Goal: Task Accomplishment & Management: Use online tool/utility

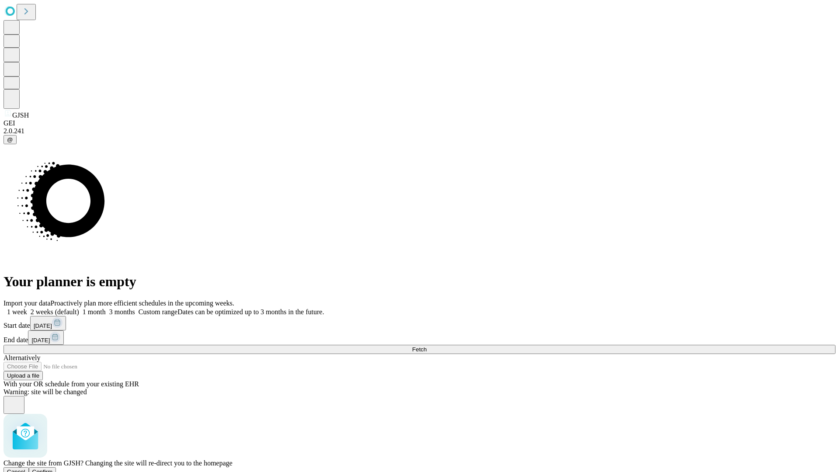
click at [53, 468] on span "Confirm" at bounding box center [42, 471] width 21 height 7
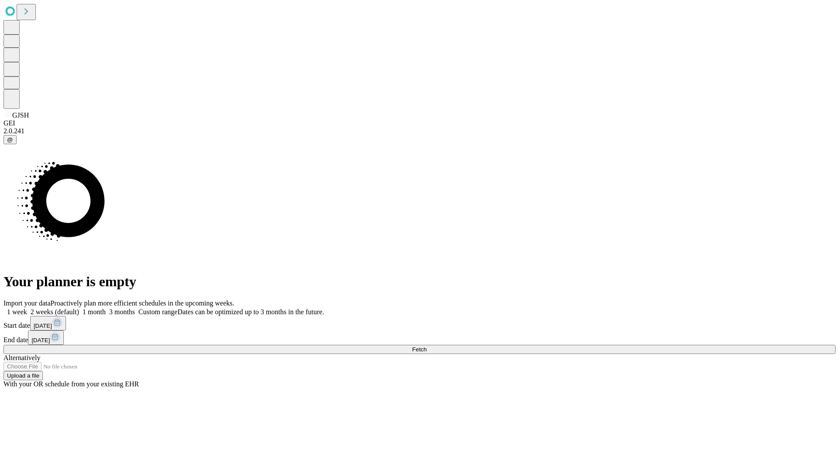
click at [79, 308] on label "2 weeks (default)" at bounding box center [53, 311] width 52 height 7
click at [426, 346] on span "Fetch" at bounding box center [419, 349] width 14 height 7
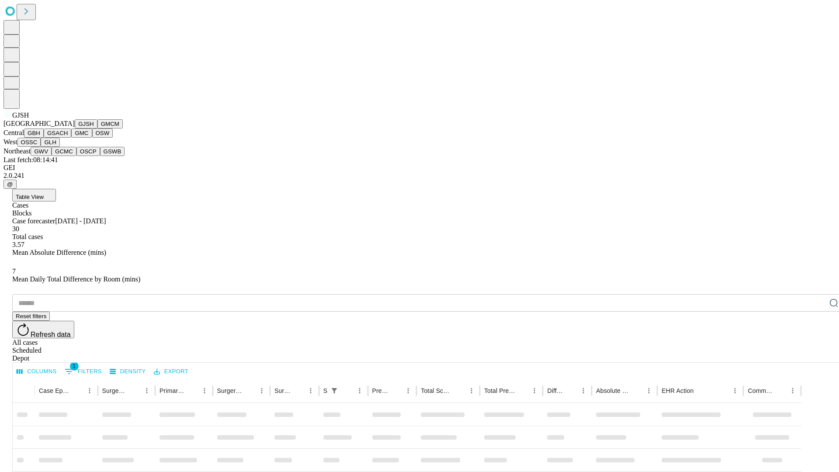
click at [97, 128] on button "GMCM" at bounding box center [109, 123] width 25 height 9
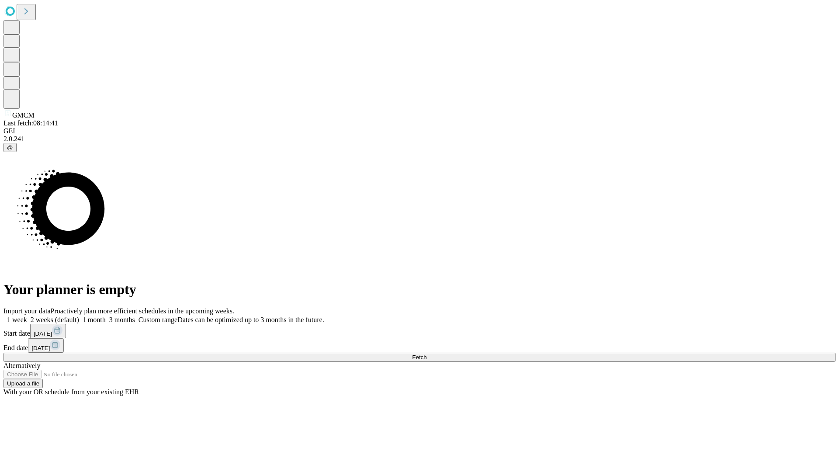
click at [79, 316] on label "2 weeks (default)" at bounding box center [53, 319] width 52 height 7
click at [426, 354] on span "Fetch" at bounding box center [419, 357] width 14 height 7
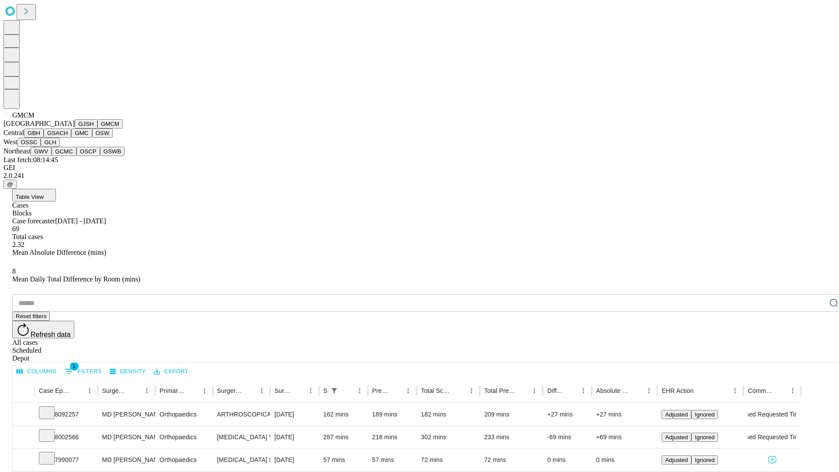
click at [44, 138] on button "GBH" at bounding box center [34, 132] width 20 height 9
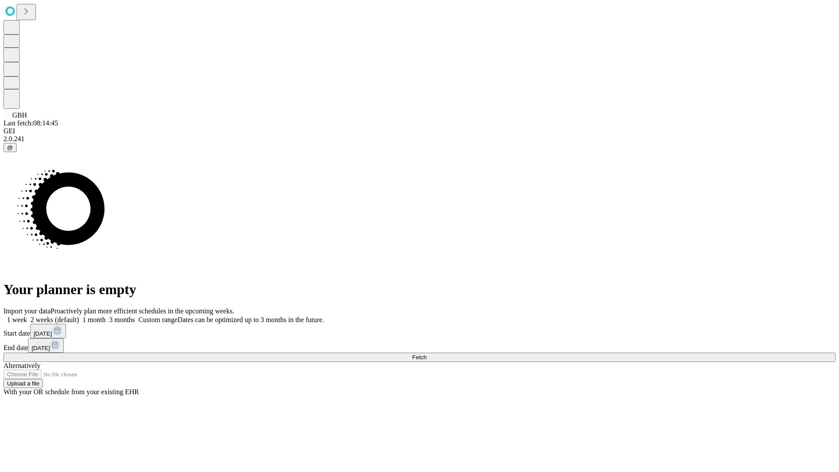
click at [79, 316] on label "2 weeks (default)" at bounding box center [53, 319] width 52 height 7
click at [426, 354] on span "Fetch" at bounding box center [419, 357] width 14 height 7
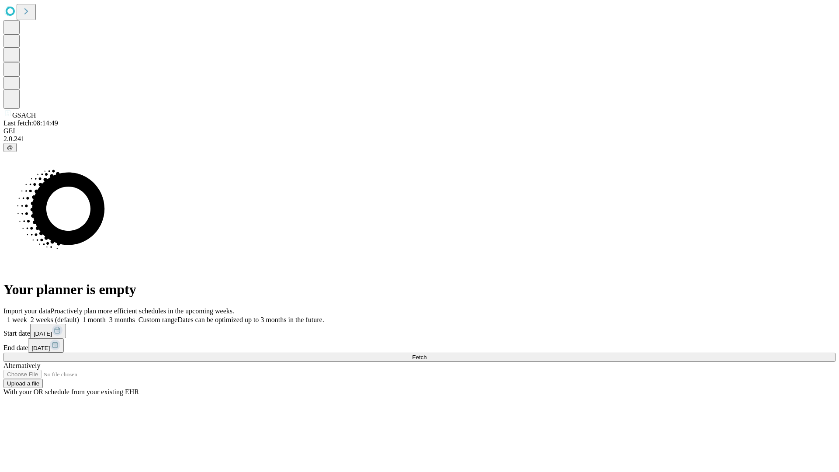
click at [79, 316] on label "2 weeks (default)" at bounding box center [53, 319] width 52 height 7
click at [426, 354] on span "Fetch" at bounding box center [419, 357] width 14 height 7
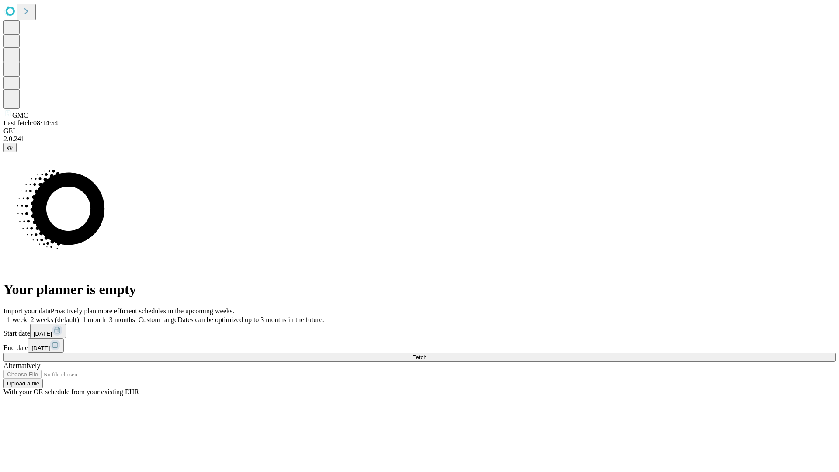
click at [79, 316] on label "2 weeks (default)" at bounding box center [53, 319] width 52 height 7
click at [426, 354] on span "Fetch" at bounding box center [419, 357] width 14 height 7
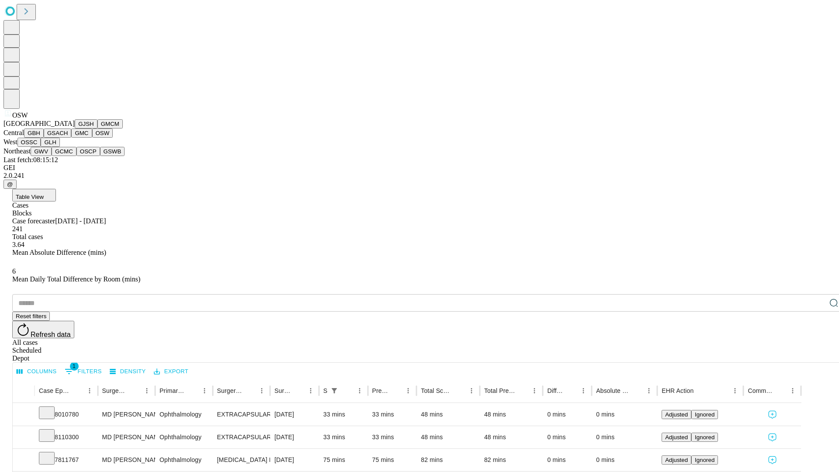
click at [41, 147] on button "OSSC" at bounding box center [29, 142] width 24 height 9
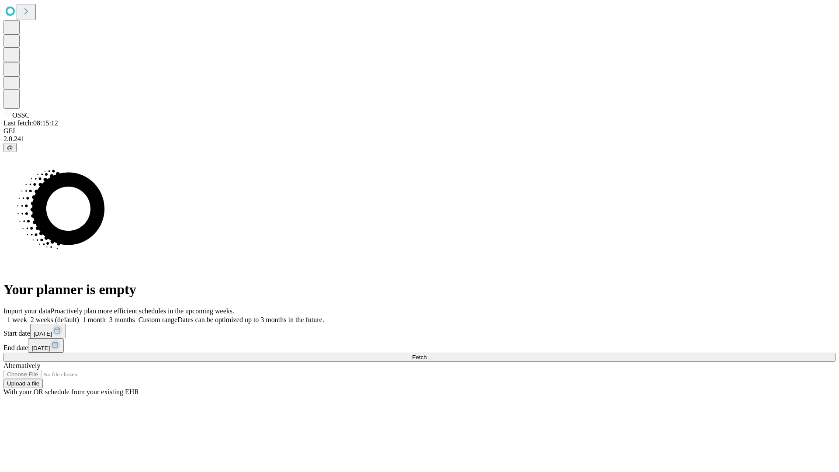
click at [79, 316] on label "2 weeks (default)" at bounding box center [53, 319] width 52 height 7
click at [426, 354] on span "Fetch" at bounding box center [419, 357] width 14 height 7
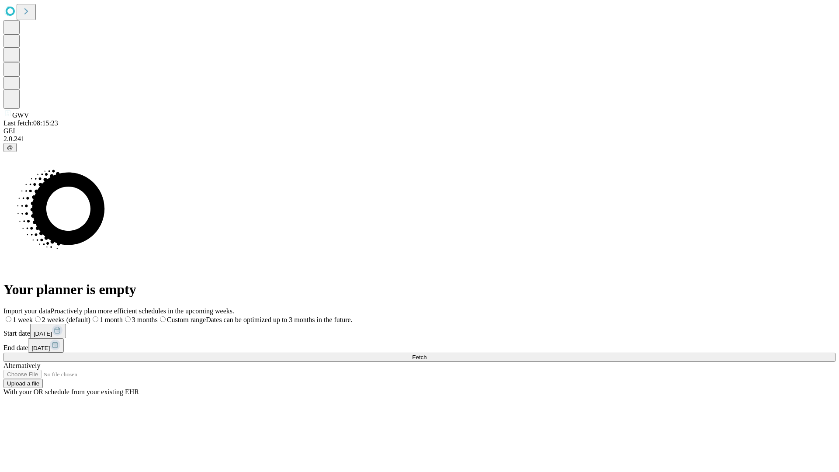
click at [90, 316] on label "2 weeks (default)" at bounding box center [62, 319] width 58 height 7
click at [426, 354] on span "Fetch" at bounding box center [419, 357] width 14 height 7
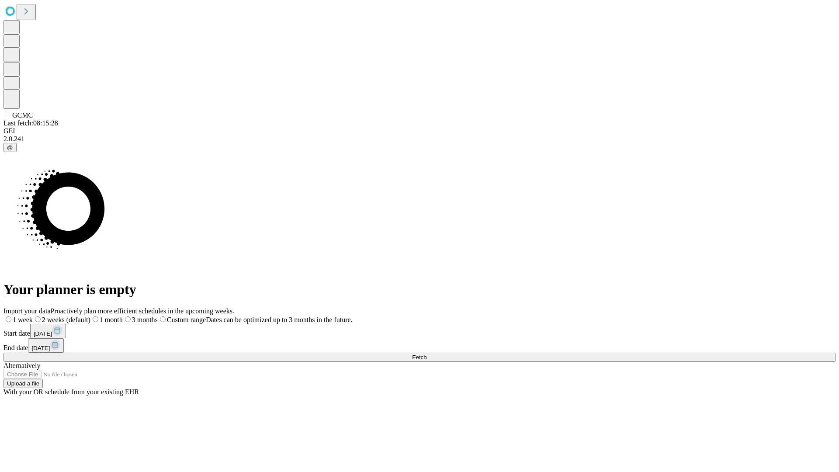
click at [426, 354] on span "Fetch" at bounding box center [419, 357] width 14 height 7
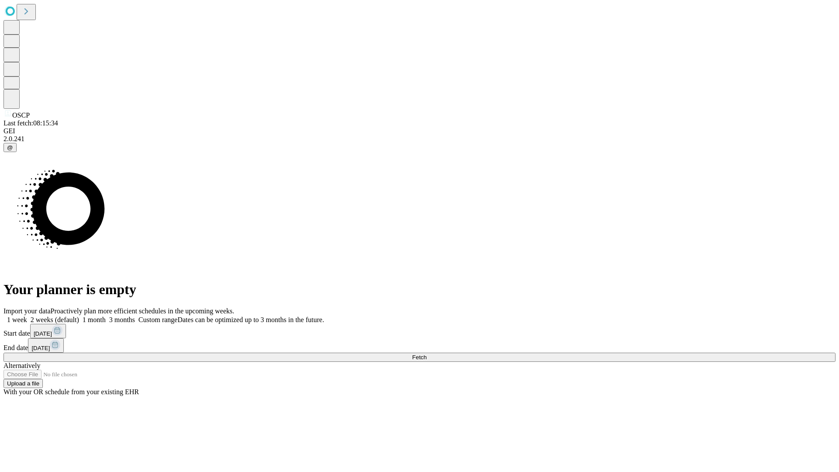
click at [79, 316] on label "2 weeks (default)" at bounding box center [53, 319] width 52 height 7
click at [426, 354] on span "Fetch" at bounding box center [419, 357] width 14 height 7
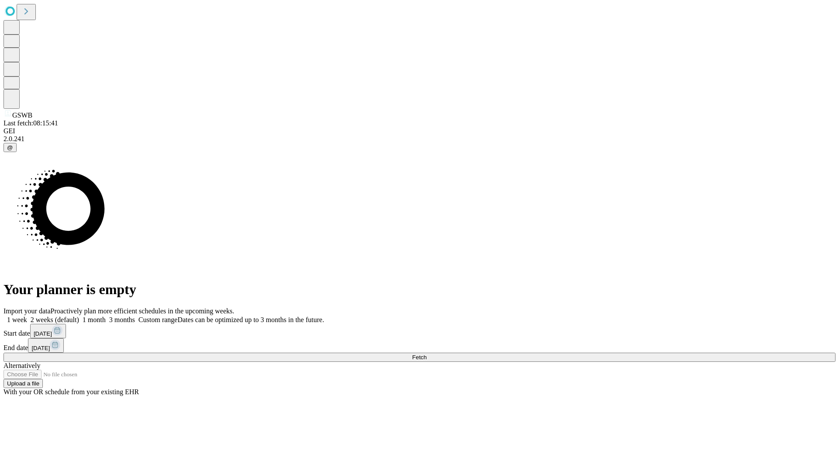
click at [79, 316] on label "2 weeks (default)" at bounding box center [53, 319] width 52 height 7
click at [426, 354] on span "Fetch" at bounding box center [419, 357] width 14 height 7
